Goal: Task Accomplishment & Management: Use online tool/utility

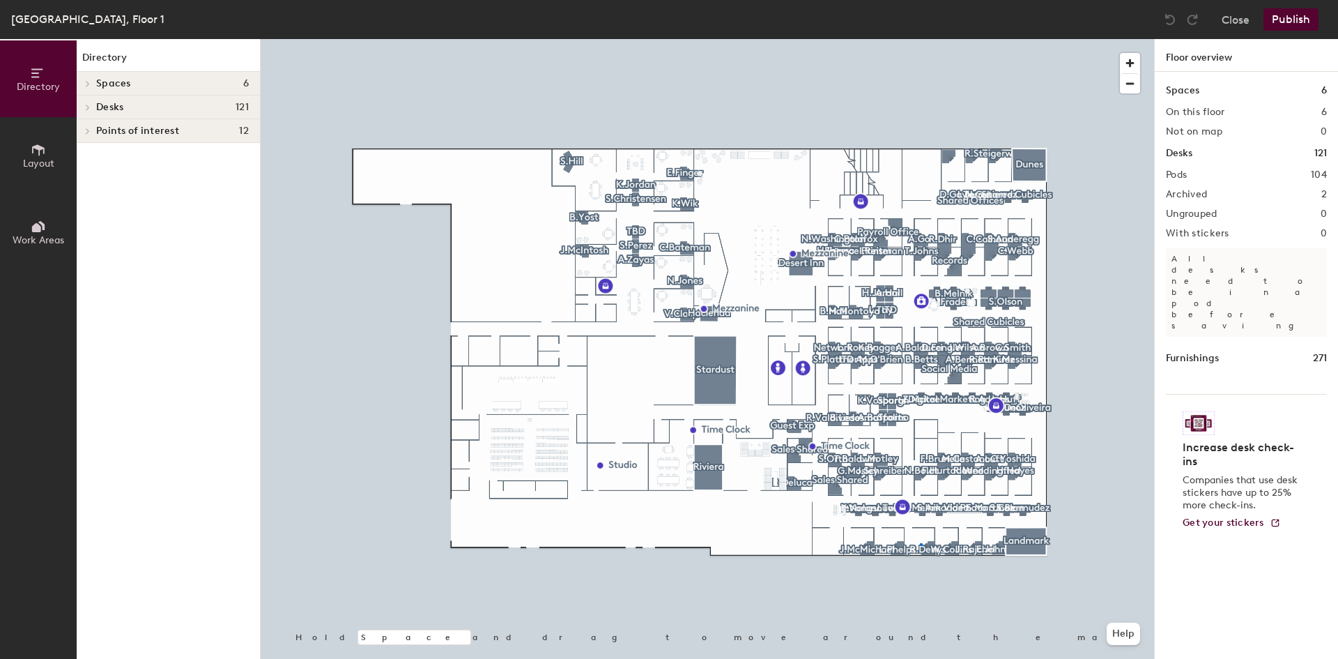
click at [920, 39] on div at bounding box center [708, 39] width 894 height 0
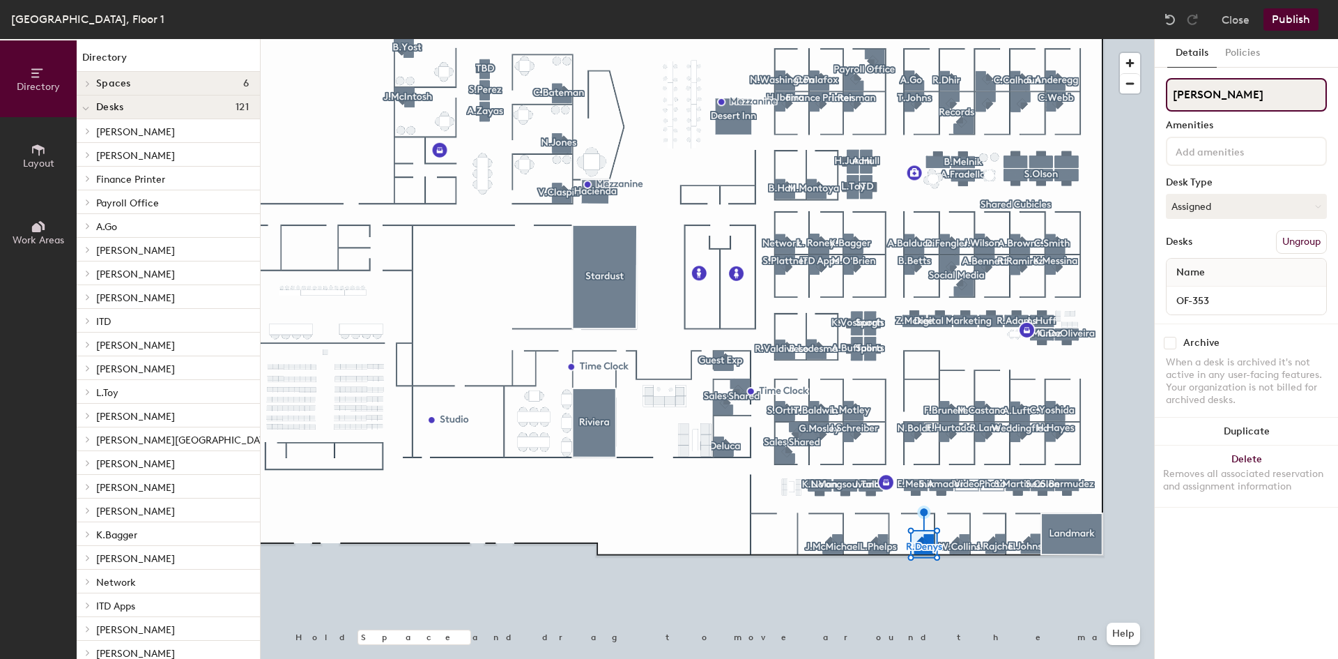
click at [1223, 98] on input "[PERSON_NAME]" at bounding box center [1246, 94] width 161 height 33
type input "[PERSON_NAME]"
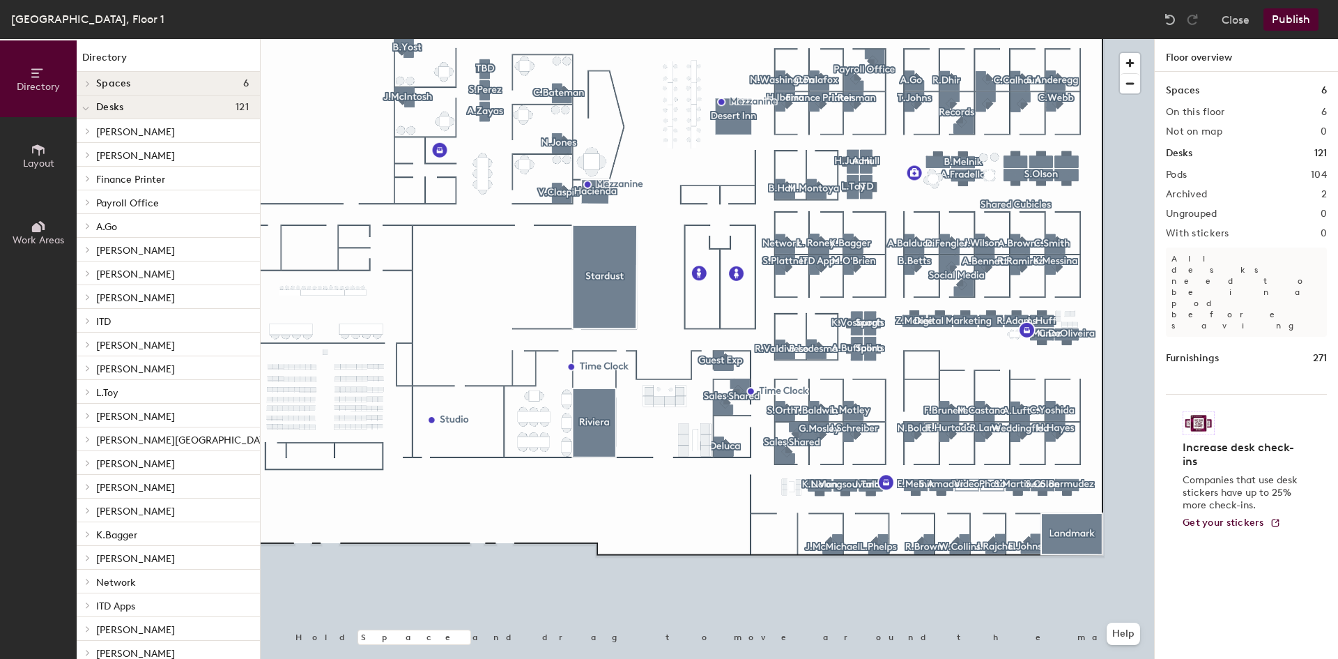
click at [1287, 17] on button "Publish" at bounding box center [1291, 19] width 55 height 22
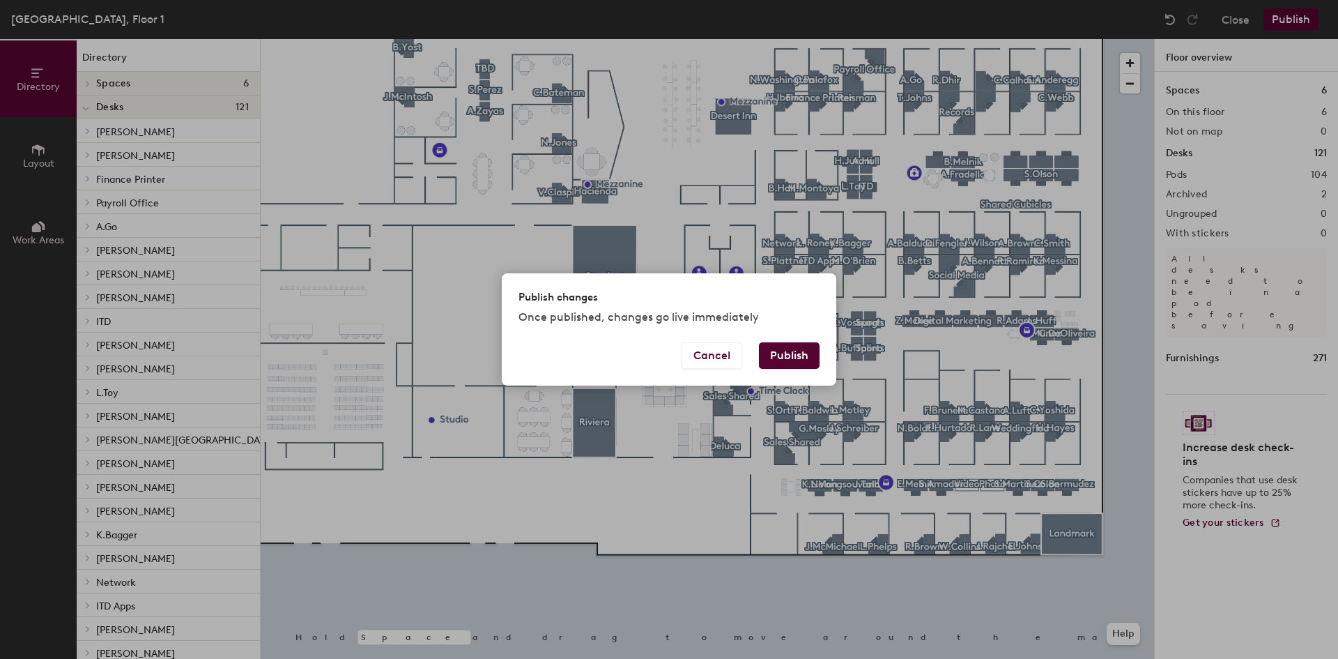
click at [775, 360] on button "Publish" at bounding box center [789, 355] width 61 height 26
